Goal: Task Accomplishment & Management: Manage account settings

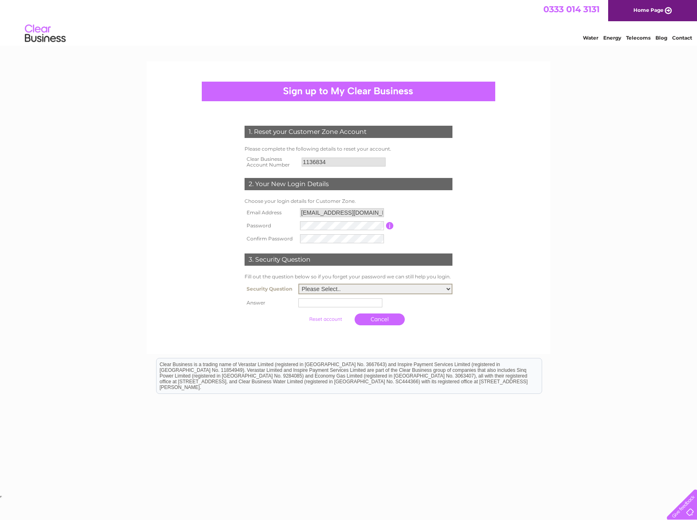
click at [340, 290] on select "Please Select.. In what town or city was your first job? In what town or city d…" at bounding box center [376, 288] width 154 height 11
select select "1"
click at [299, 284] on select "Please Select.. In what town or city was your first job? In what town or city d…" at bounding box center [376, 288] width 154 height 11
click at [355, 298] on td at bounding box center [375, 301] width 157 height 13
click at [355, 301] on input "text" at bounding box center [341, 301] width 84 height 9
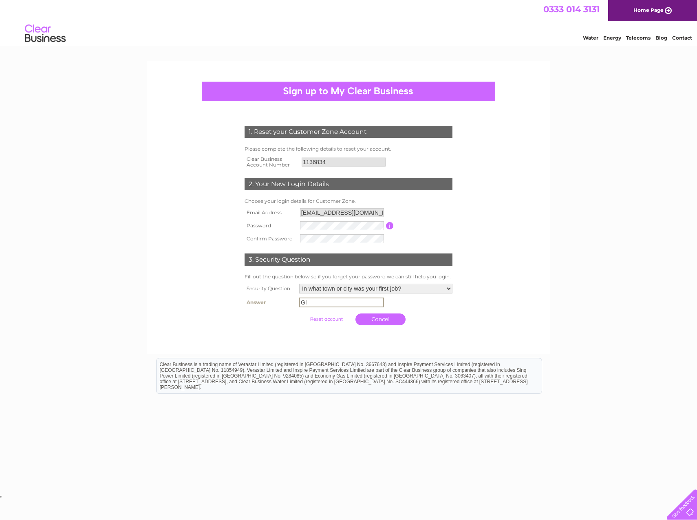
type input "G"
type input "Glasgow"
click at [337, 318] on input "submit" at bounding box center [326, 317] width 50 height 11
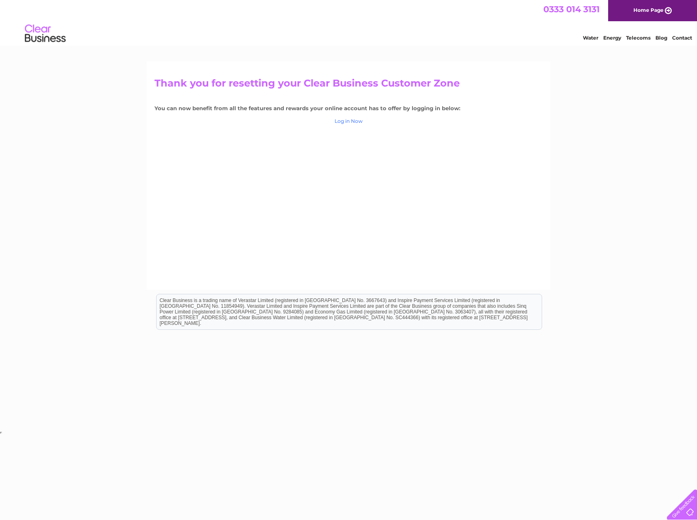
click at [343, 121] on link "Log in Now" at bounding box center [349, 121] width 28 height 6
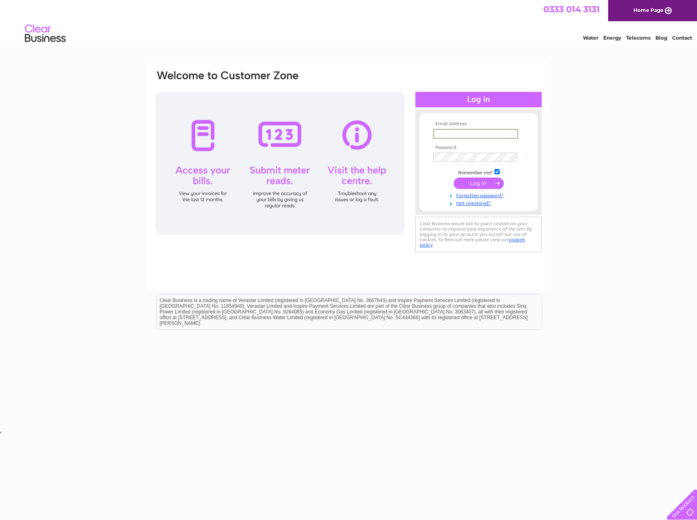
click at [453, 135] on input "text" at bounding box center [475, 134] width 85 height 10
type input "financial.admin@shopsilverburn.com"
click at [454, 177] on input "submit" at bounding box center [479, 182] width 50 height 11
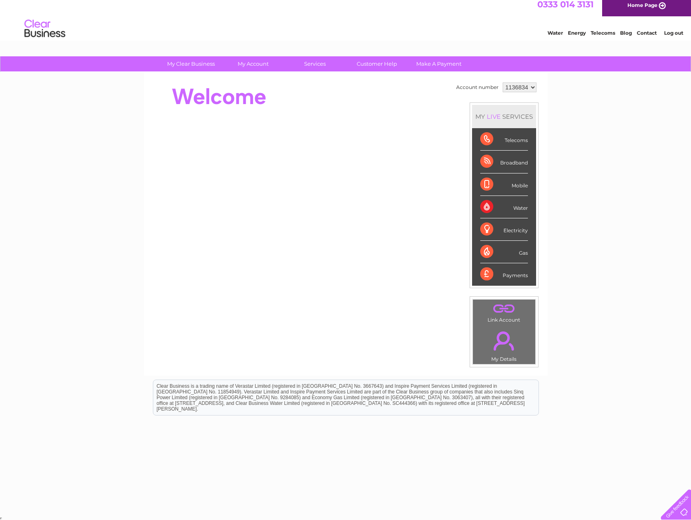
scroll to position [6, 0]
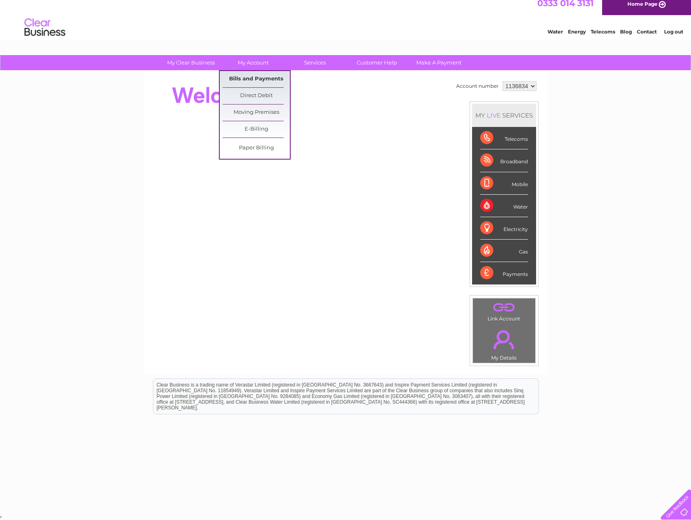
click at [249, 79] on link "Bills and Payments" at bounding box center [256, 79] width 67 height 16
click at [250, 78] on link "Bills and Payments" at bounding box center [256, 79] width 67 height 16
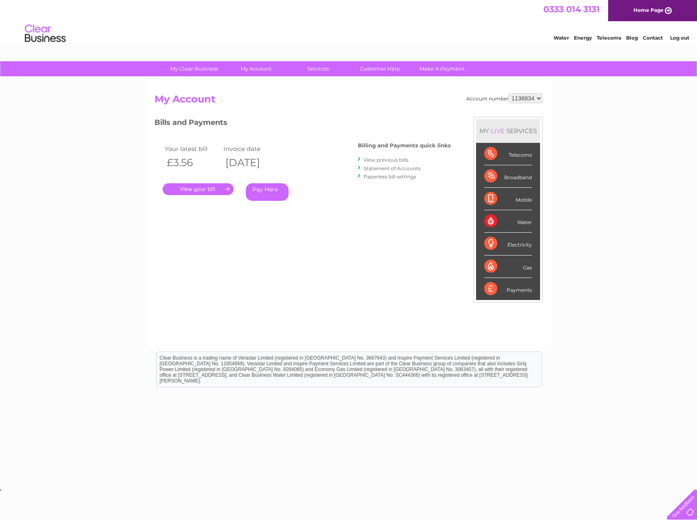
click at [201, 190] on link "." at bounding box center [198, 189] width 71 height 12
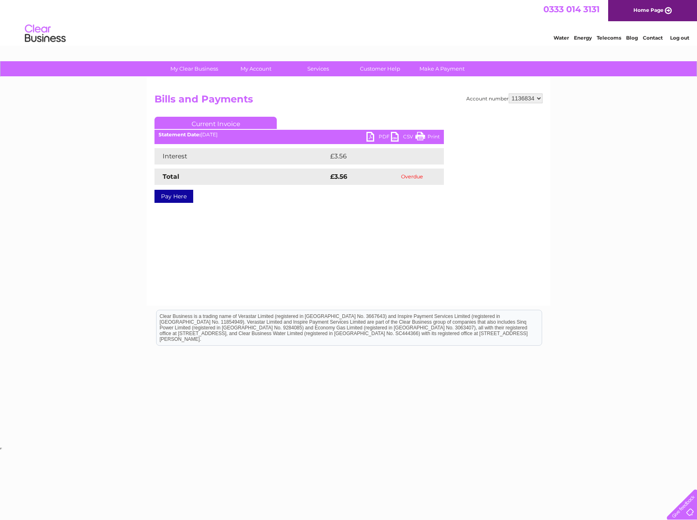
click at [379, 136] on link "PDF" at bounding box center [379, 138] width 24 height 12
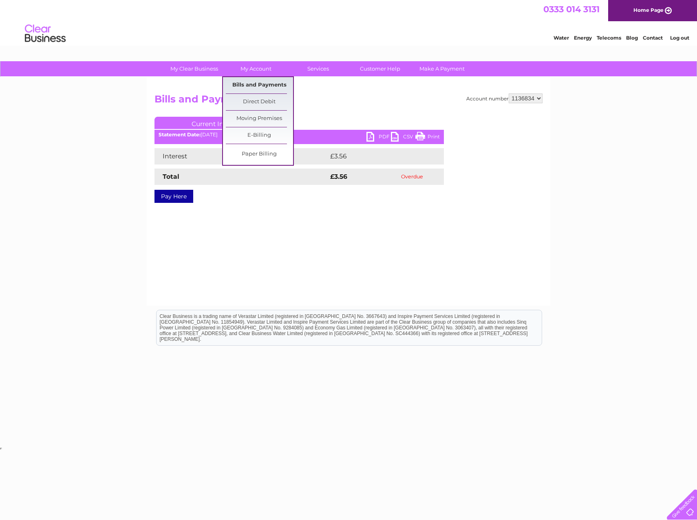
click at [247, 85] on link "Bills and Payments" at bounding box center [259, 85] width 67 height 16
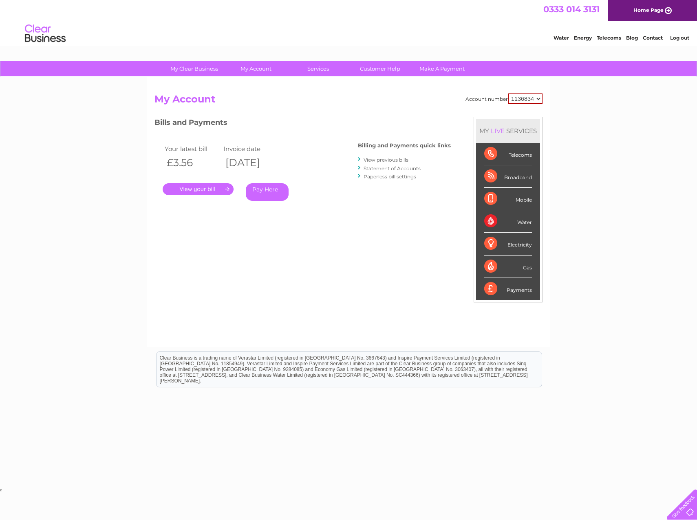
click at [395, 161] on link "View previous bills" at bounding box center [386, 160] width 45 height 6
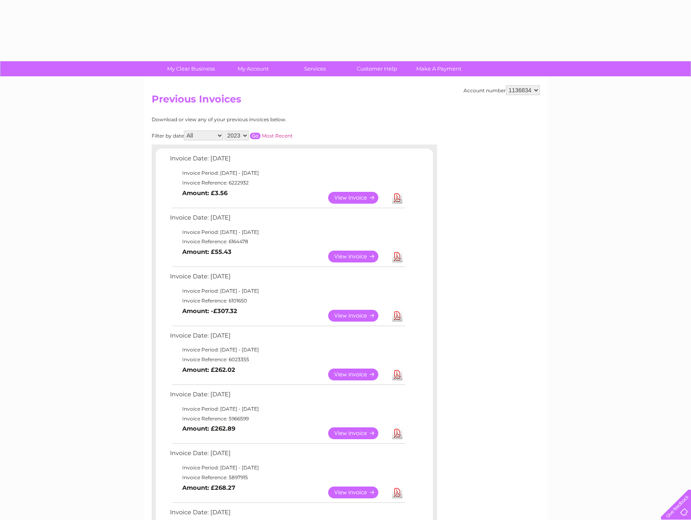
click at [395, 160] on td "Invoice Date: [DATE]" at bounding box center [287, 160] width 239 height 15
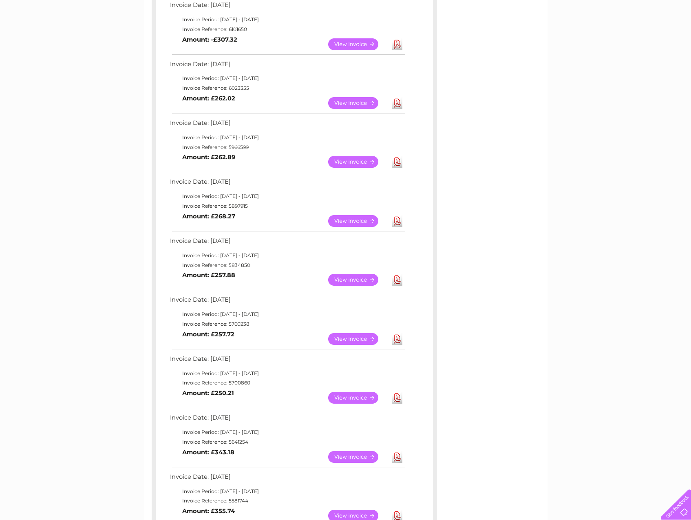
scroll to position [285, 0]
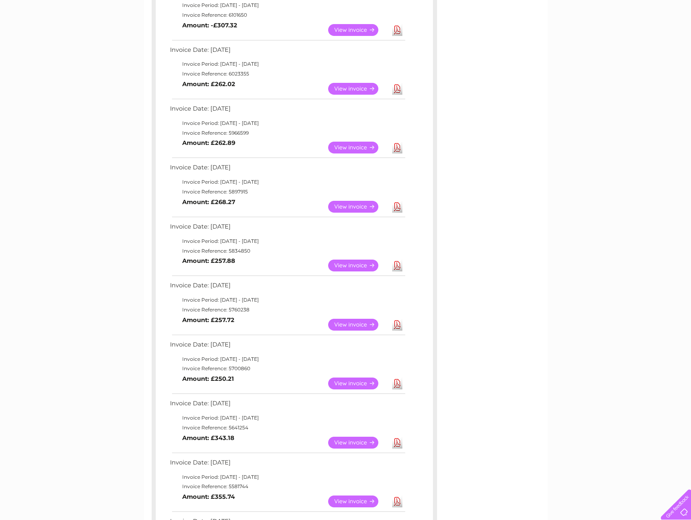
click at [347, 202] on link "View" at bounding box center [358, 207] width 60 height 12
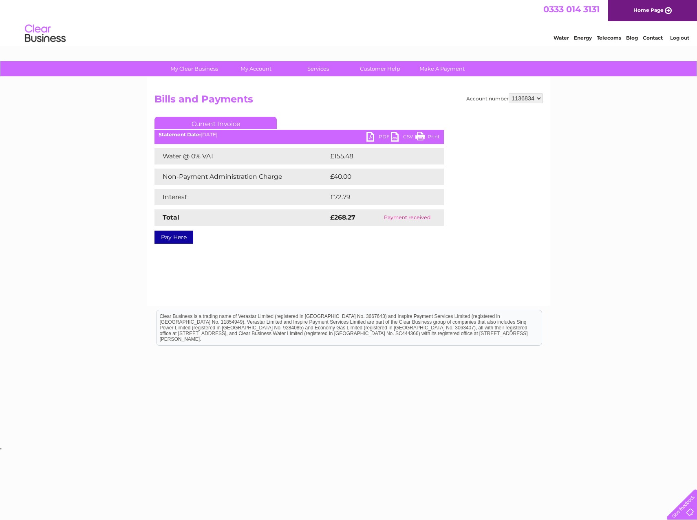
click at [377, 139] on link "PDF" at bounding box center [379, 138] width 24 height 12
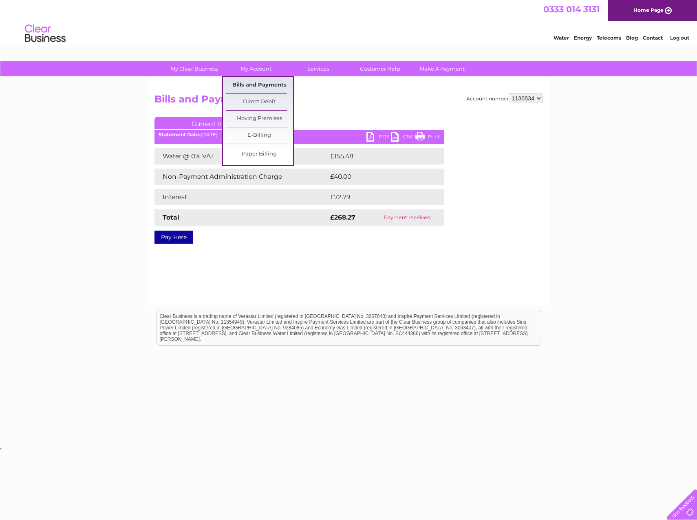
click at [268, 84] on link "Bills and Payments" at bounding box center [259, 85] width 67 height 16
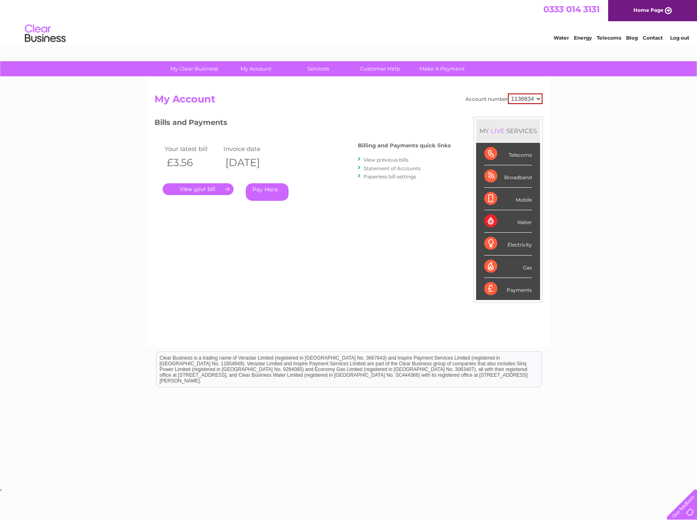
click at [380, 166] on link "Statement of Accounts" at bounding box center [392, 168] width 57 height 6
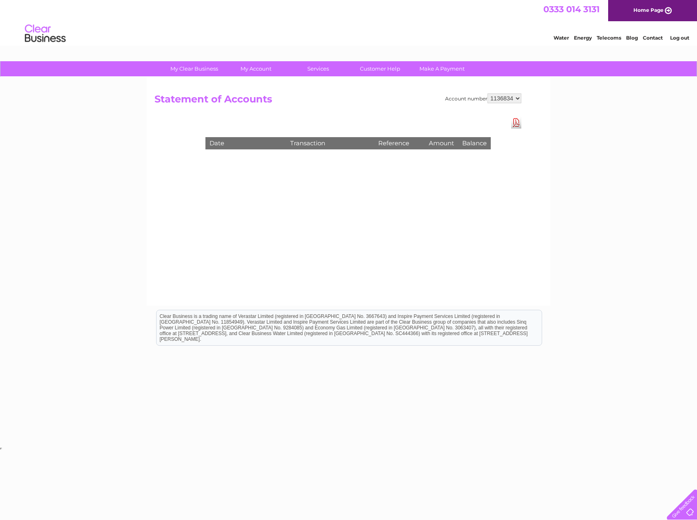
click at [517, 121] on link "Download Pdf" at bounding box center [516, 123] width 10 height 12
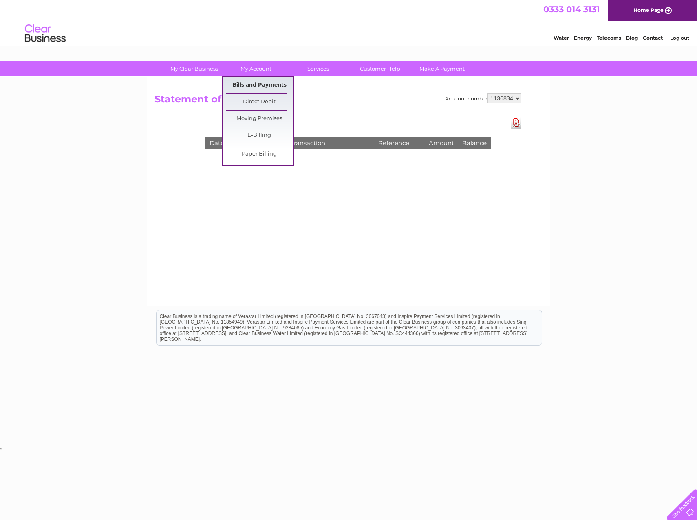
click at [264, 83] on link "Bills and Payments" at bounding box center [259, 85] width 67 height 16
click at [263, 83] on link "Bills and Payments" at bounding box center [259, 85] width 67 height 16
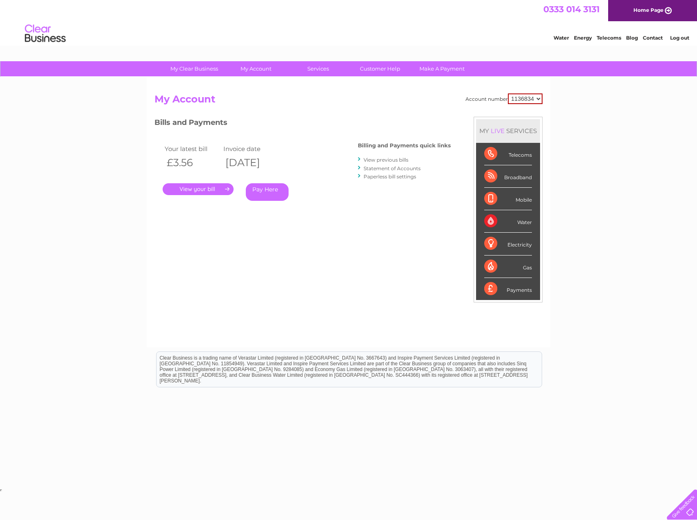
click at [389, 160] on link "View previous bills" at bounding box center [386, 160] width 45 height 6
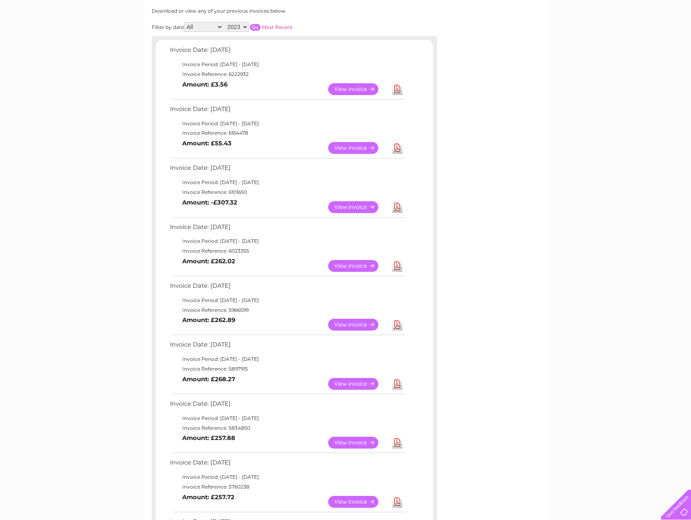
scroll to position [122, 0]
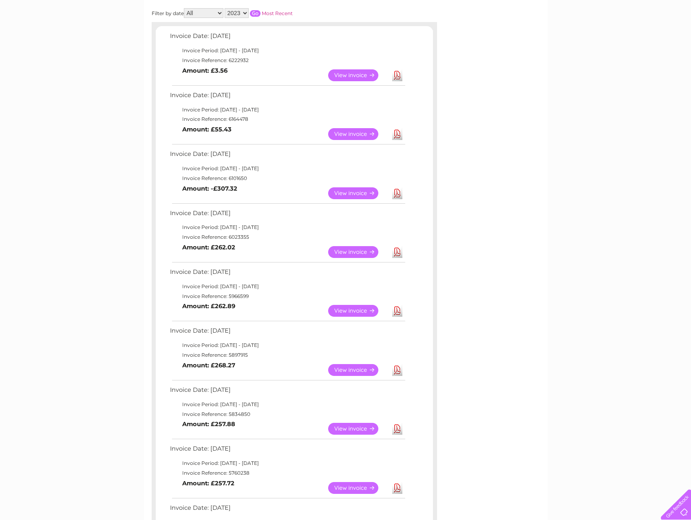
click at [335, 193] on link "View" at bounding box center [358, 193] width 60 height 12
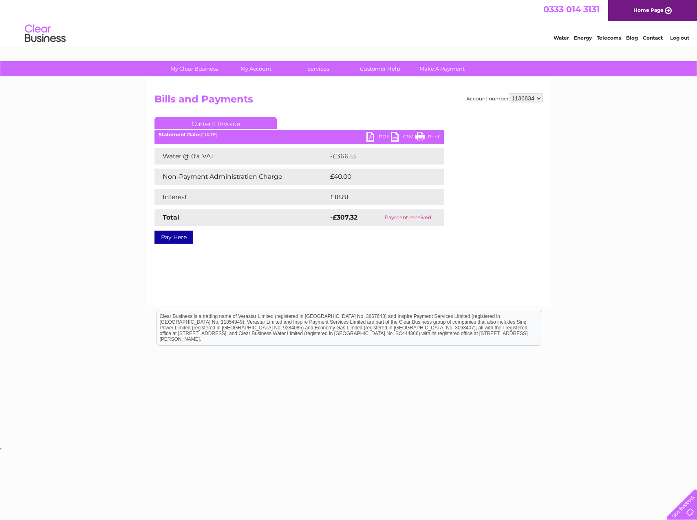
click at [383, 133] on link "PDF" at bounding box center [379, 138] width 24 height 12
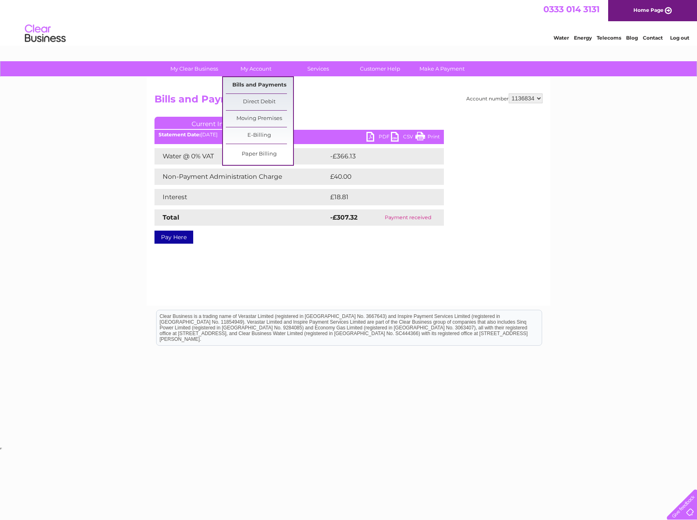
click at [280, 84] on link "Bills and Payments" at bounding box center [259, 85] width 67 height 16
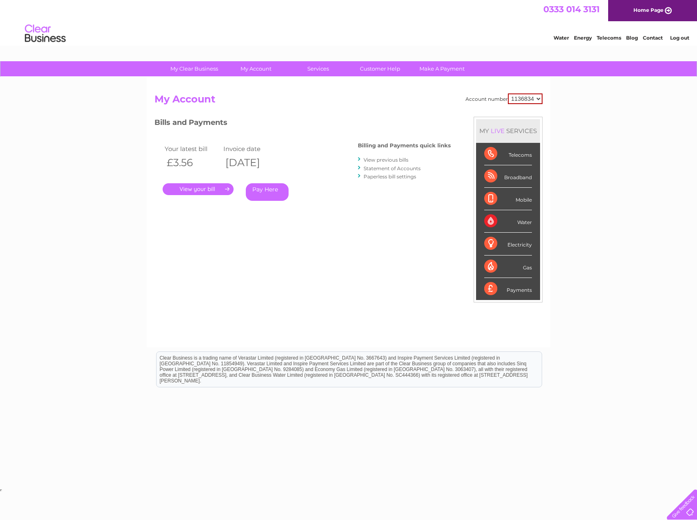
click at [385, 159] on link "View previous bills" at bounding box center [386, 160] width 45 height 6
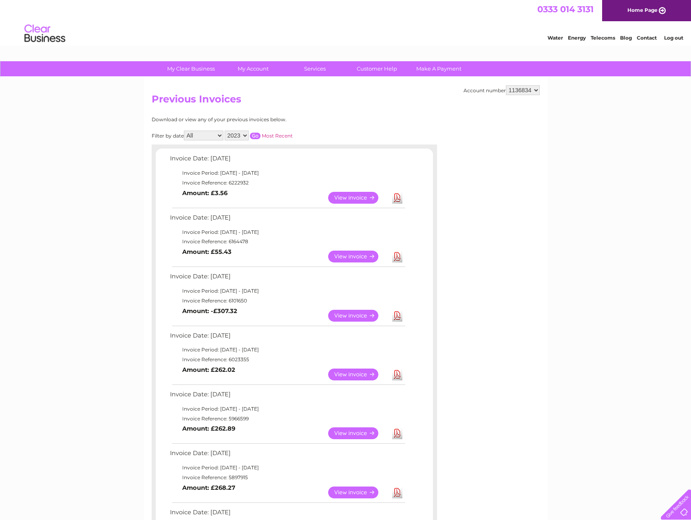
click at [341, 252] on link "View" at bounding box center [358, 256] width 60 height 12
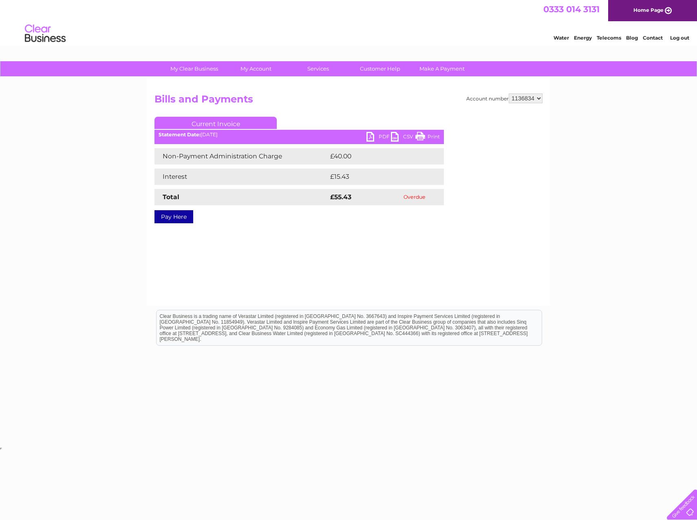
click at [378, 136] on link "PDF" at bounding box center [379, 138] width 24 height 12
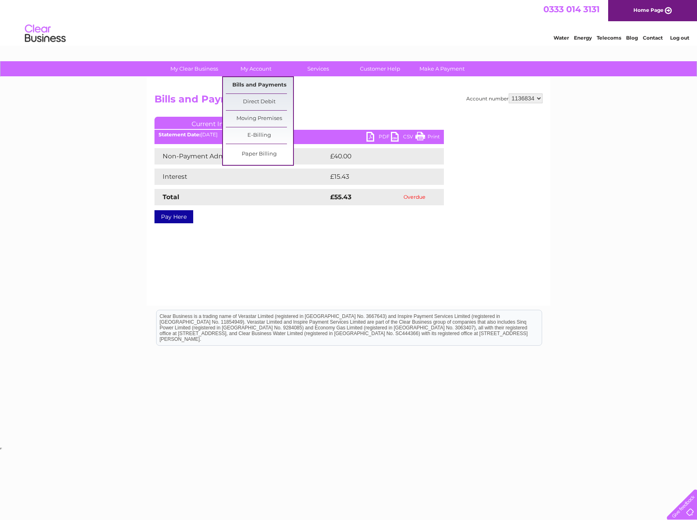
click at [256, 87] on link "Bills and Payments" at bounding box center [259, 85] width 67 height 16
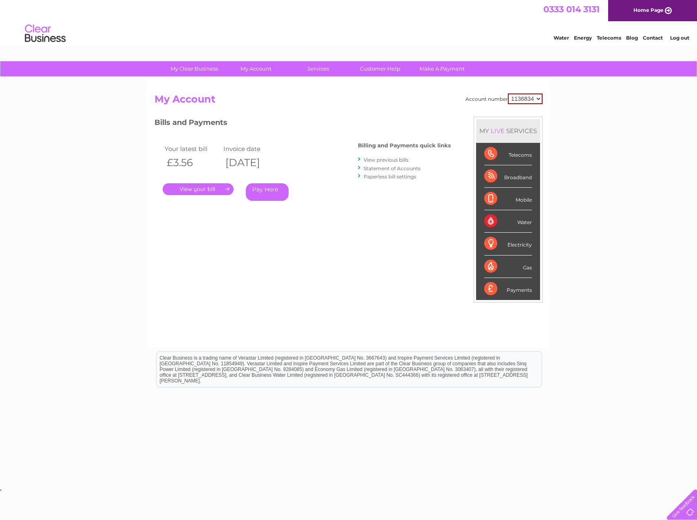
click at [385, 160] on link "View previous bills" at bounding box center [386, 160] width 45 height 6
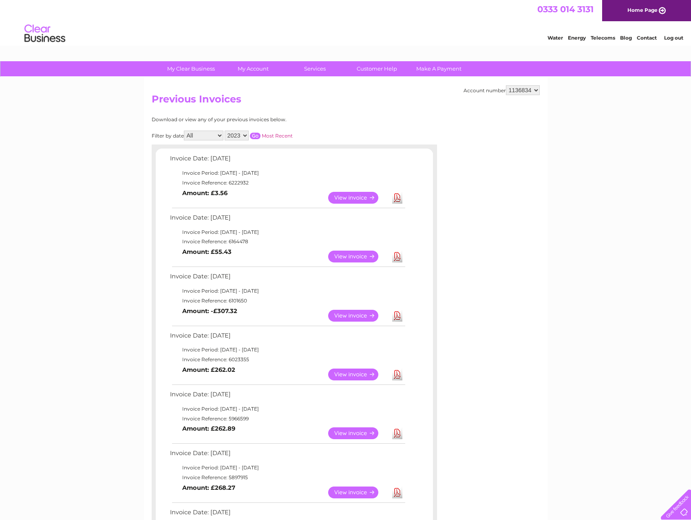
click at [345, 374] on link "View" at bounding box center [358, 374] width 60 height 12
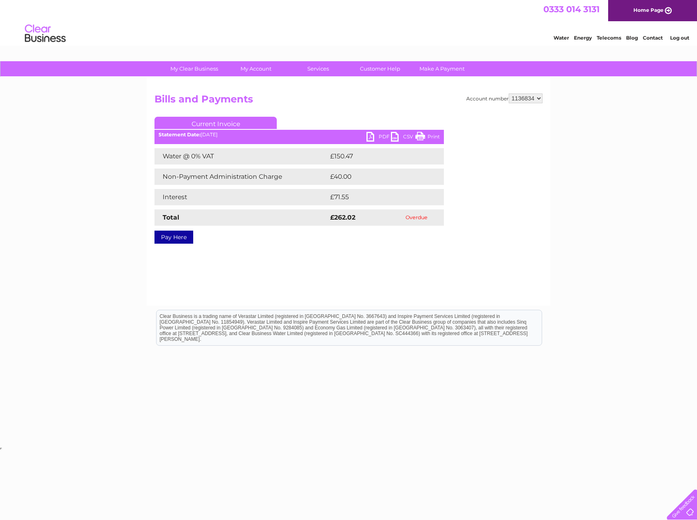
click at [374, 138] on link "PDF" at bounding box center [379, 138] width 24 height 12
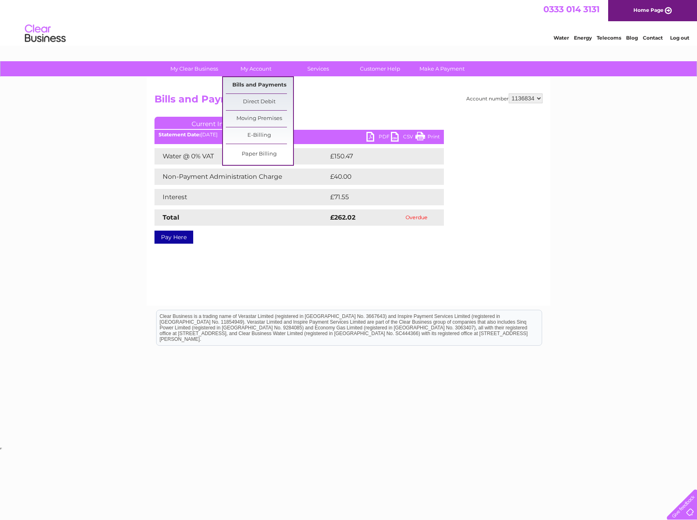
click at [256, 86] on link "Bills and Payments" at bounding box center [259, 85] width 67 height 16
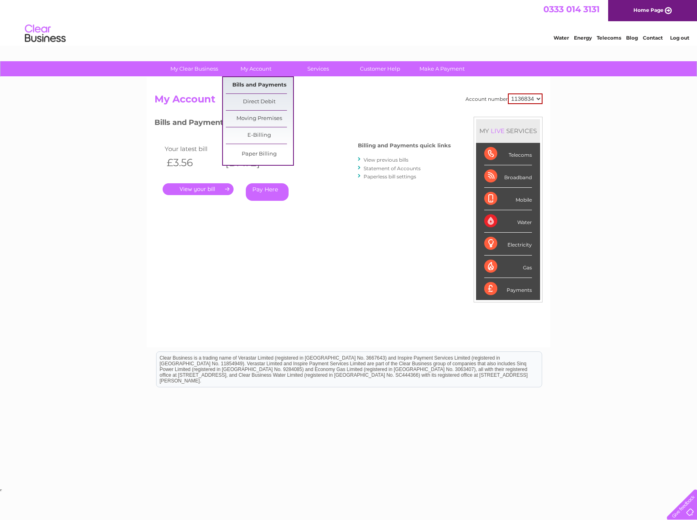
click at [260, 81] on link "Bills and Payments" at bounding box center [259, 85] width 67 height 16
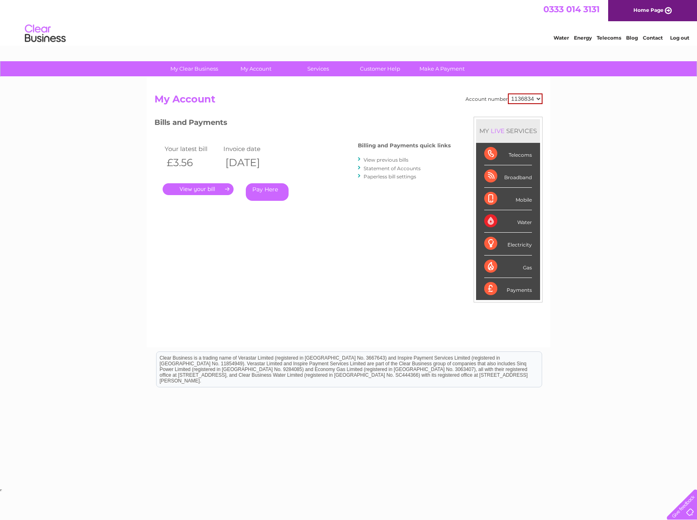
click at [371, 158] on link "View previous bills" at bounding box center [386, 160] width 45 height 6
click at [389, 160] on link "View previous bills" at bounding box center [386, 160] width 45 height 6
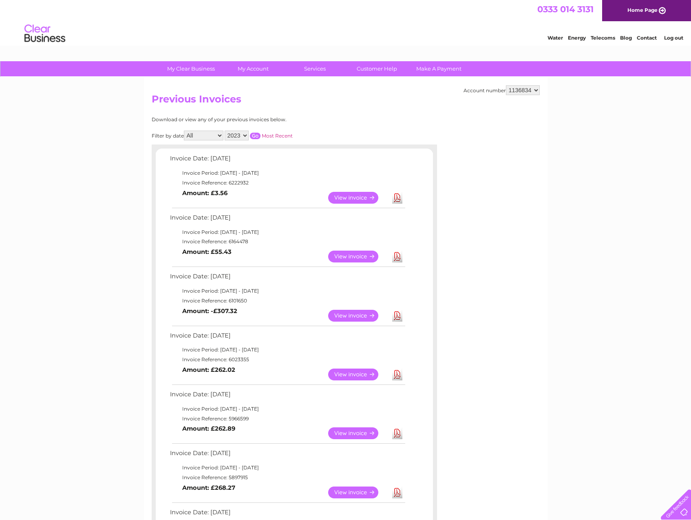
click at [218, 132] on select "All January February March April May June July August September October Novembe…" at bounding box center [204, 135] width 40 height 10
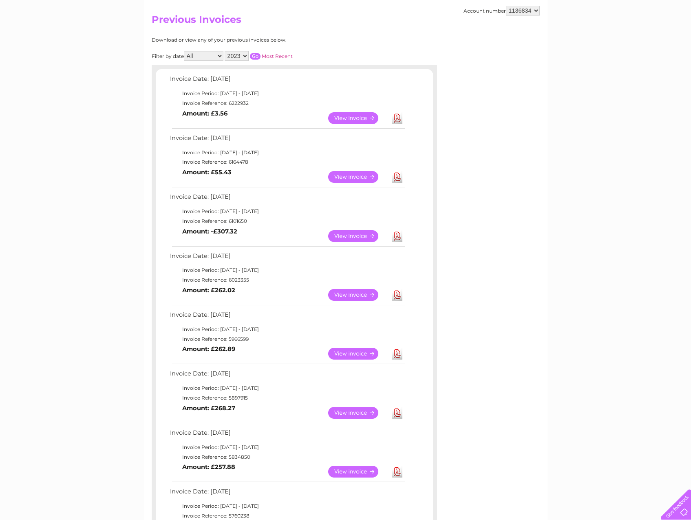
scroll to position [82, 0]
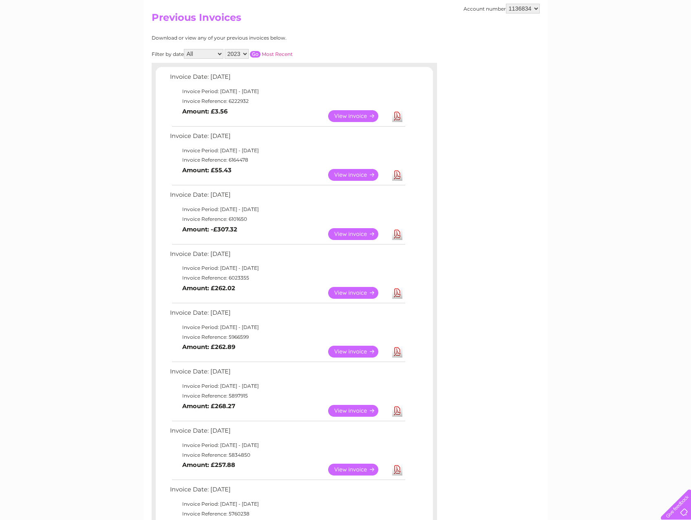
click at [348, 353] on link "View" at bounding box center [358, 351] width 60 height 12
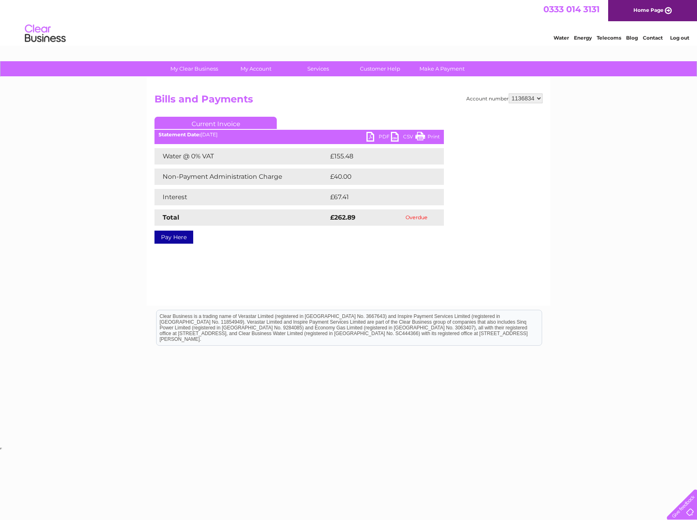
click at [377, 135] on link "PDF" at bounding box center [379, 138] width 24 height 12
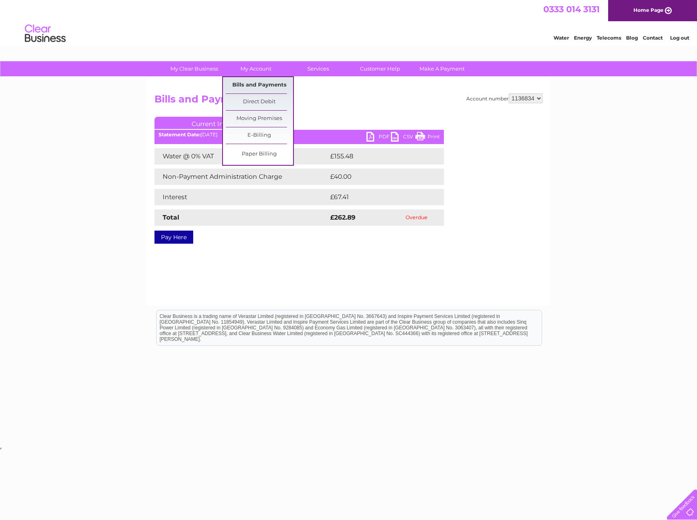
click at [281, 85] on link "Bills and Payments" at bounding box center [259, 85] width 67 height 16
click at [268, 85] on link "Bills and Payments" at bounding box center [259, 85] width 67 height 16
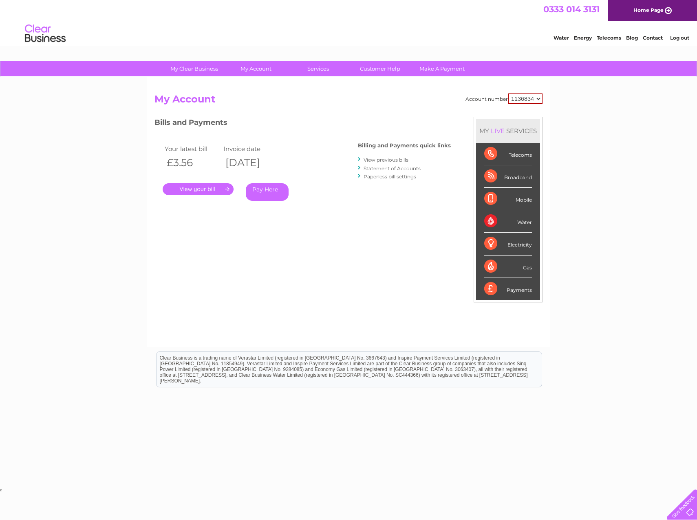
click at [376, 159] on link "View previous bills" at bounding box center [386, 160] width 45 height 6
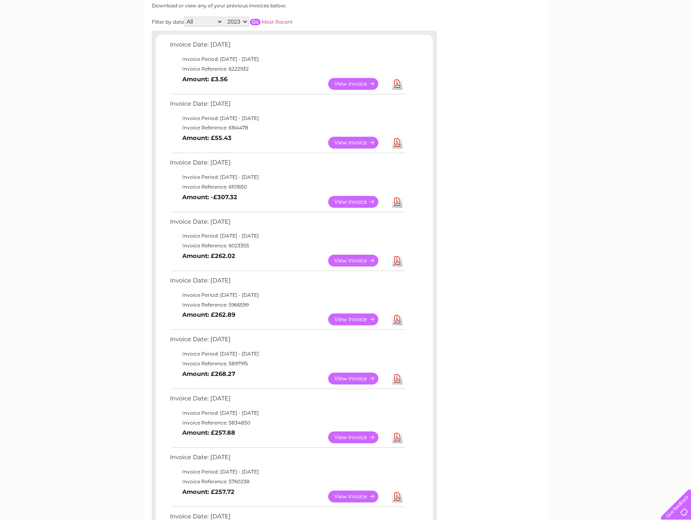
scroll to position [122, 0]
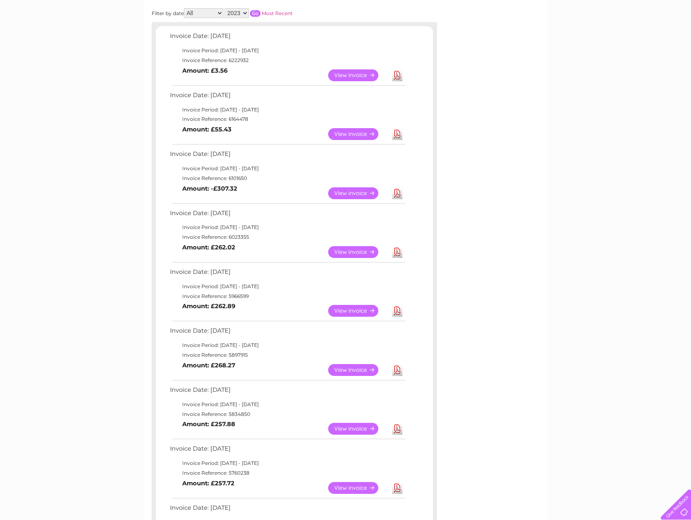
click at [358, 368] on link "View" at bounding box center [358, 370] width 60 height 12
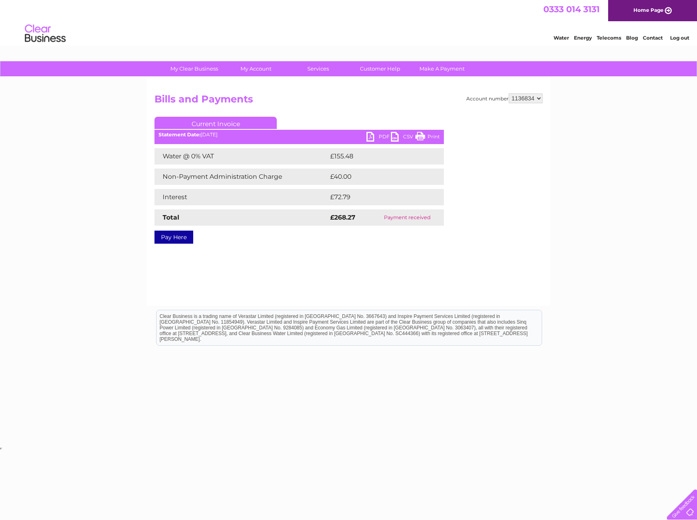
click at [374, 133] on link "PDF" at bounding box center [379, 138] width 24 height 12
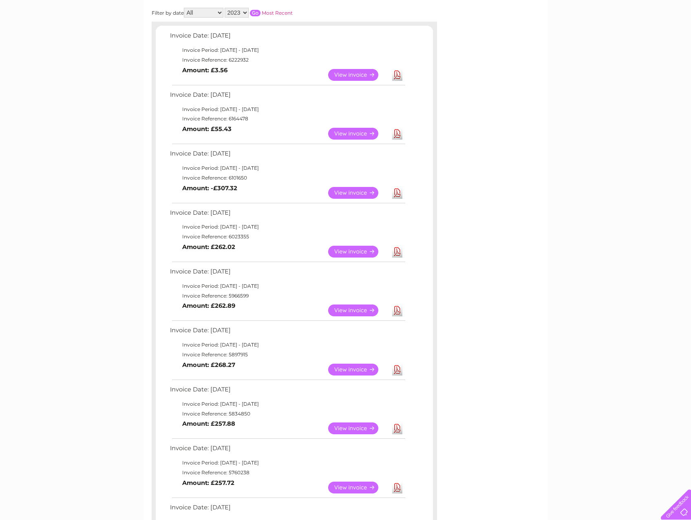
click at [351, 311] on link "View" at bounding box center [358, 310] width 60 height 12
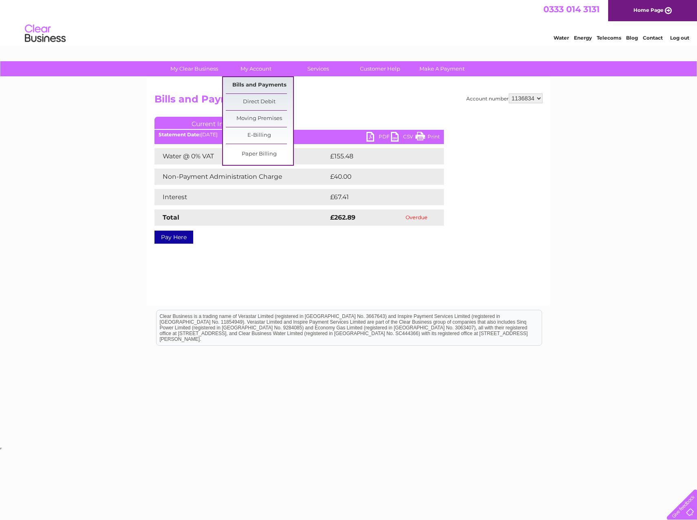
click at [256, 80] on link "Bills and Payments" at bounding box center [259, 85] width 67 height 16
click at [256, 87] on link "Bills and Payments" at bounding box center [259, 85] width 67 height 16
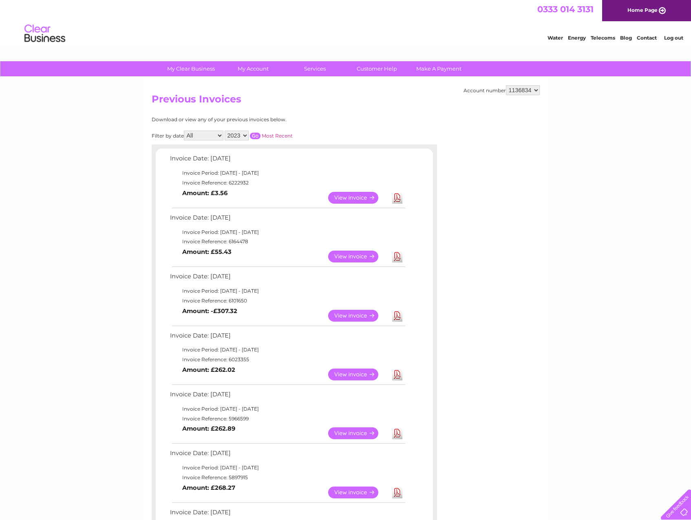
click at [500, 24] on div "Water Energy Telecoms Blog Contact Log out" at bounding box center [345, 34] width 691 height 27
click at [343, 195] on link "View" at bounding box center [358, 198] width 60 height 12
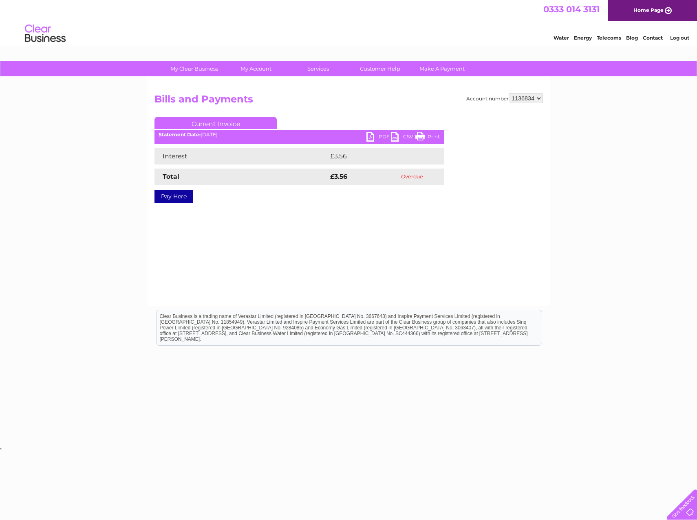
click at [375, 139] on link "PDF" at bounding box center [379, 138] width 24 height 12
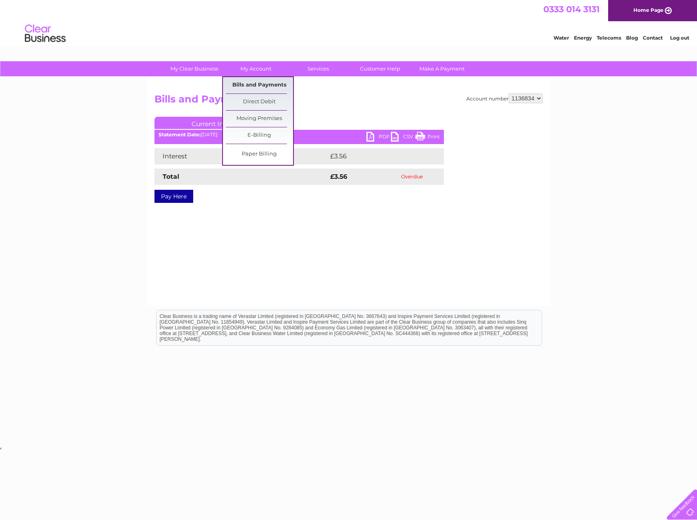
click at [268, 86] on link "Bills and Payments" at bounding box center [259, 85] width 67 height 16
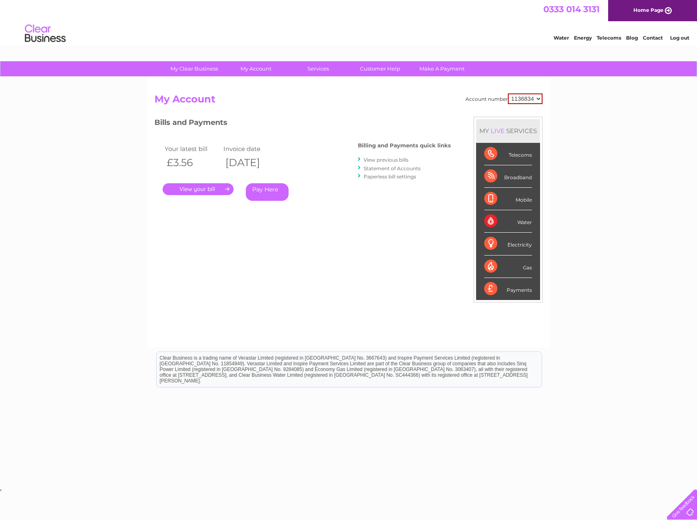
click at [386, 158] on link "View previous bills" at bounding box center [386, 160] width 45 height 6
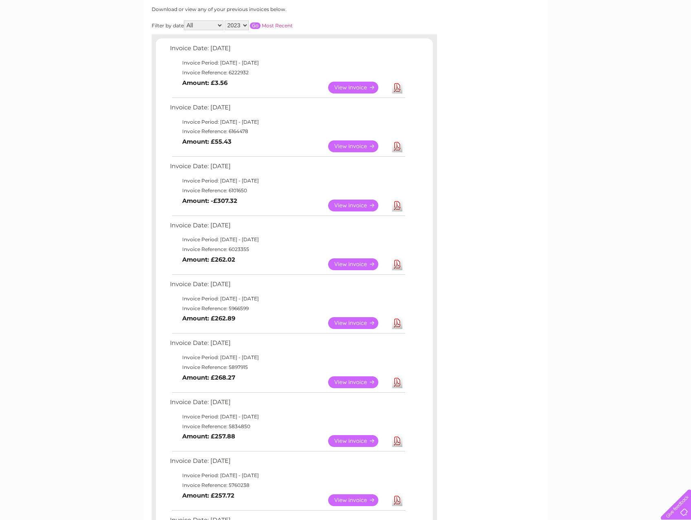
scroll to position [34, 0]
